Goal: Check status: Check status

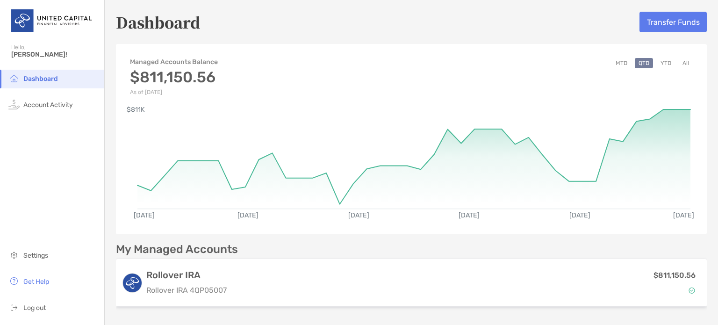
click at [660, 63] on button "YTD" at bounding box center [666, 63] width 18 height 10
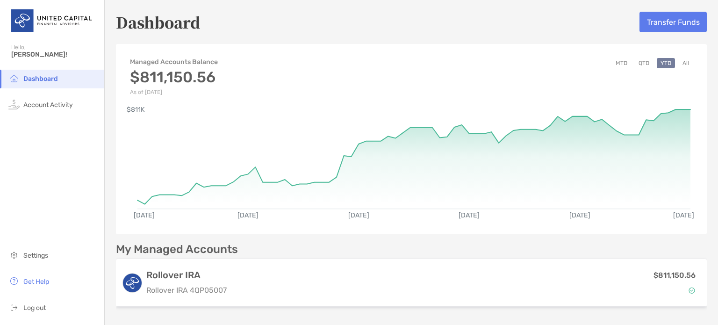
click at [135, 200] on div "[DATE] [DATE] [DATE] [DATE] [DATE] [DATE] $811K" at bounding box center [411, 162] width 591 height 134
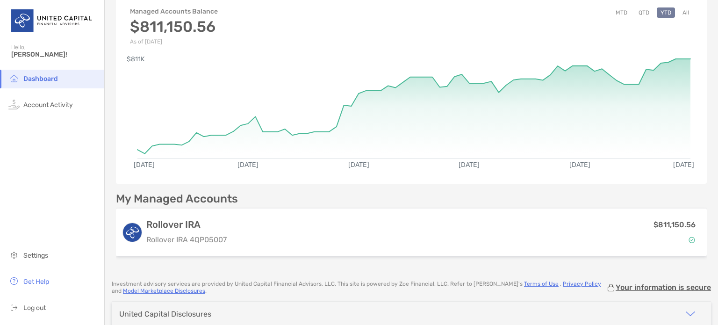
scroll to position [62, 0]
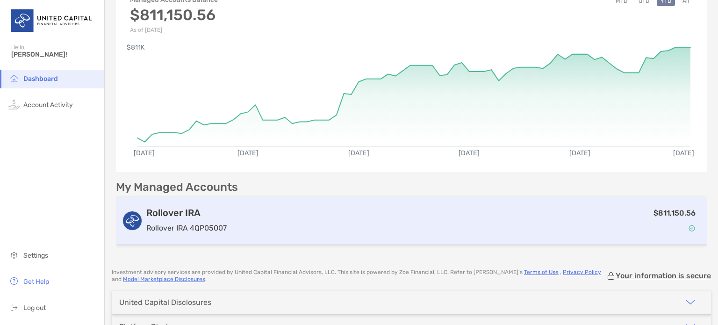
click at [492, 225] on div "$811,150.56" at bounding box center [466, 220] width 471 height 27
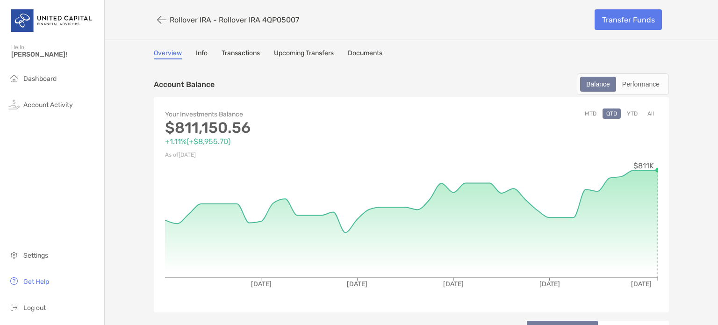
click at [631, 110] on button "YTD" at bounding box center [633, 114] width 18 height 10
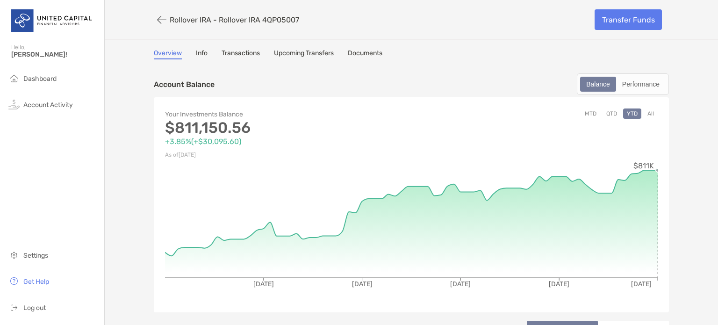
click at [656, 169] on circle at bounding box center [658, 170] width 4 height 4
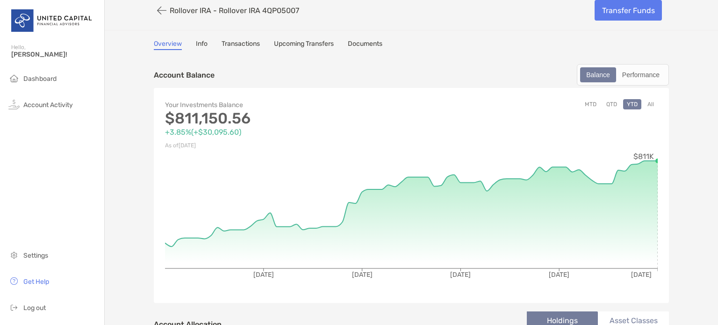
scroll to position [15, 0]
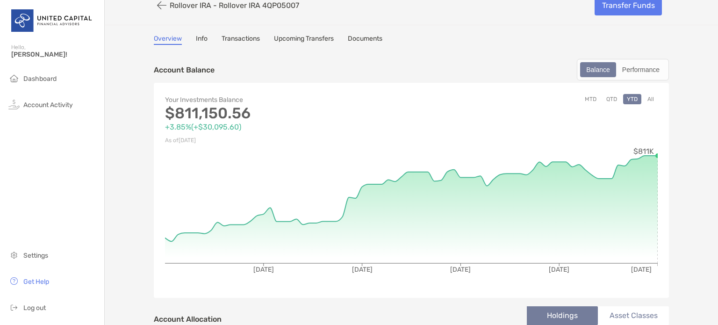
click at [199, 36] on link "Info" at bounding box center [202, 40] width 12 height 10
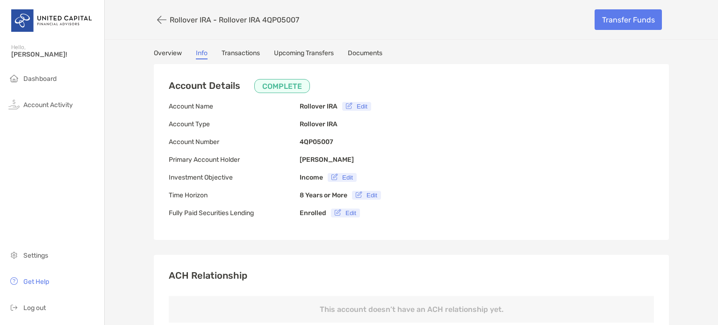
click at [359, 53] on link "Documents" at bounding box center [365, 54] width 35 height 10
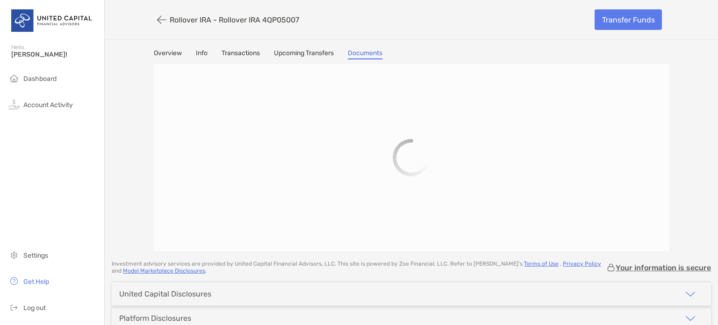
click at [359, 53] on link "Documents" at bounding box center [365, 54] width 35 height 10
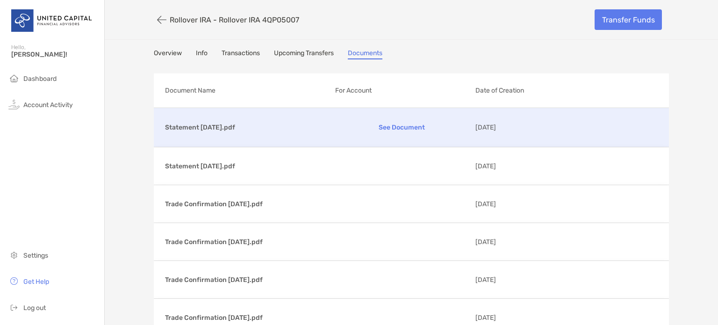
click at [393, 127] on p "See Document" at bounding box center [401, 127] width 133 height 16
